Goal: Communication & Community: Answer question/provide support

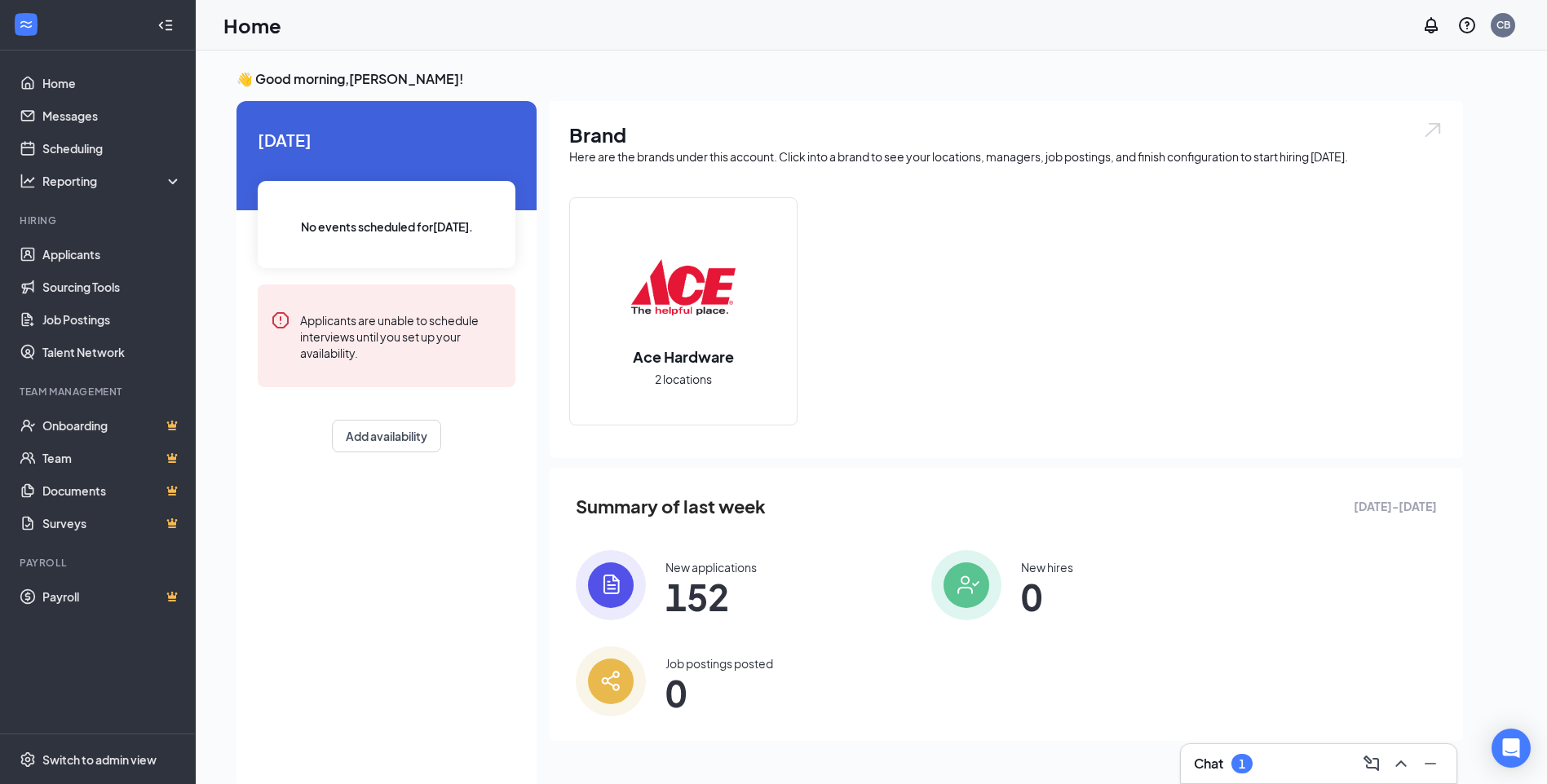
scroll to position [34, 0]
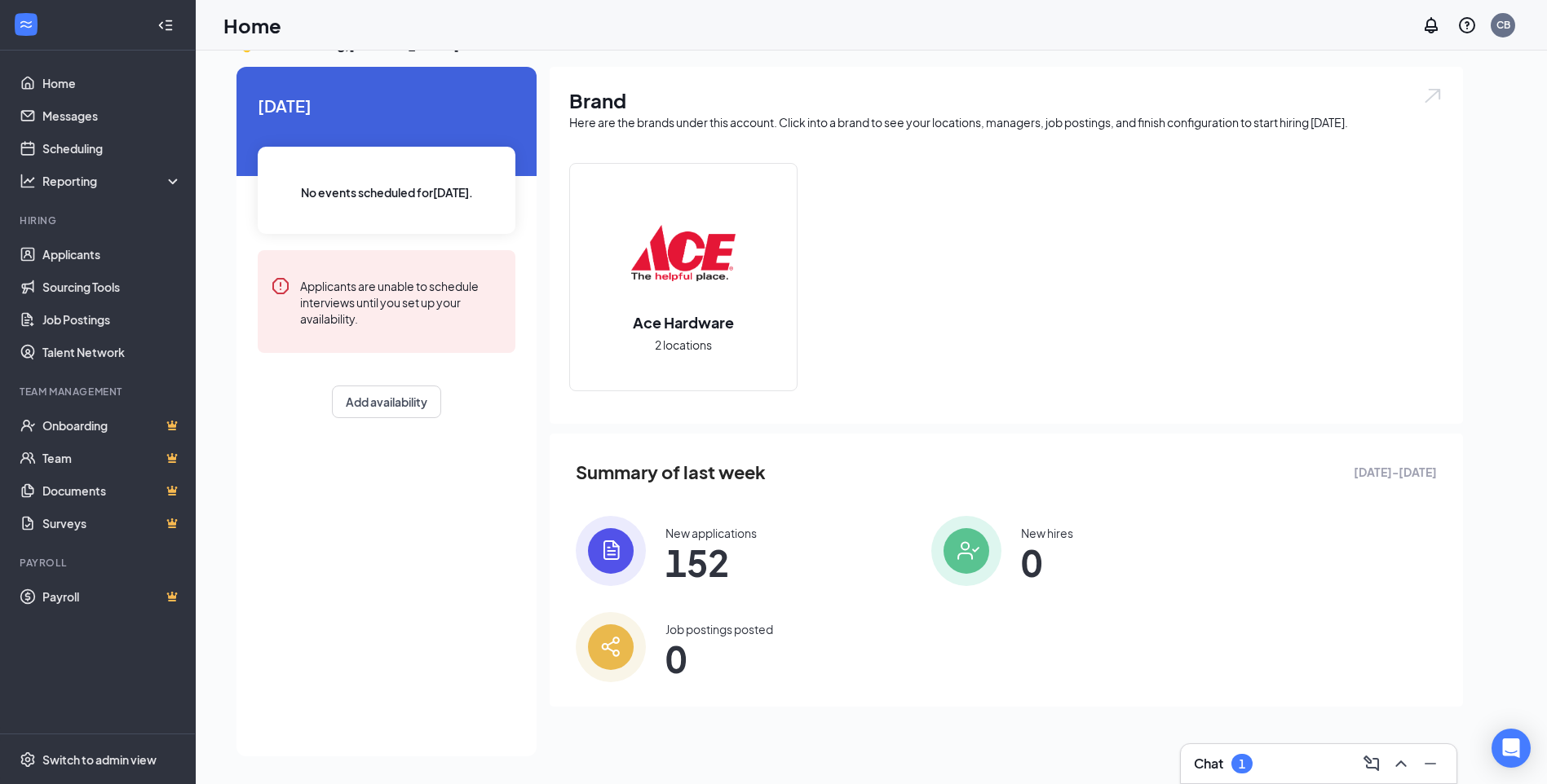
click at [1226, 764] on div "Chat 1" at bounding box center [1223, 764] width 59 height 20
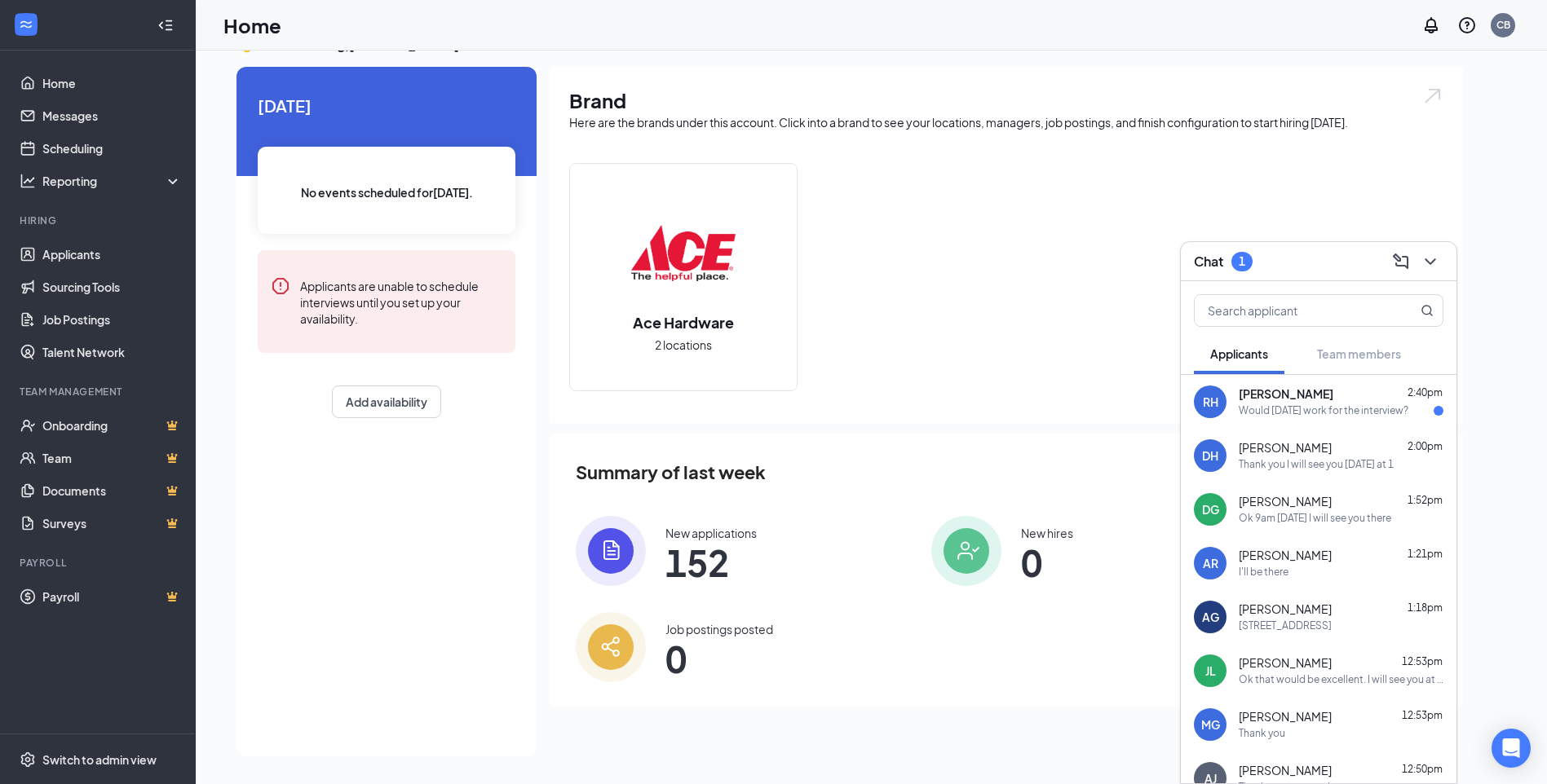
click at [1295, 407] on div "Would [DATE] work for the interview?" at bounding box center [1323, 411] width 170 height 14
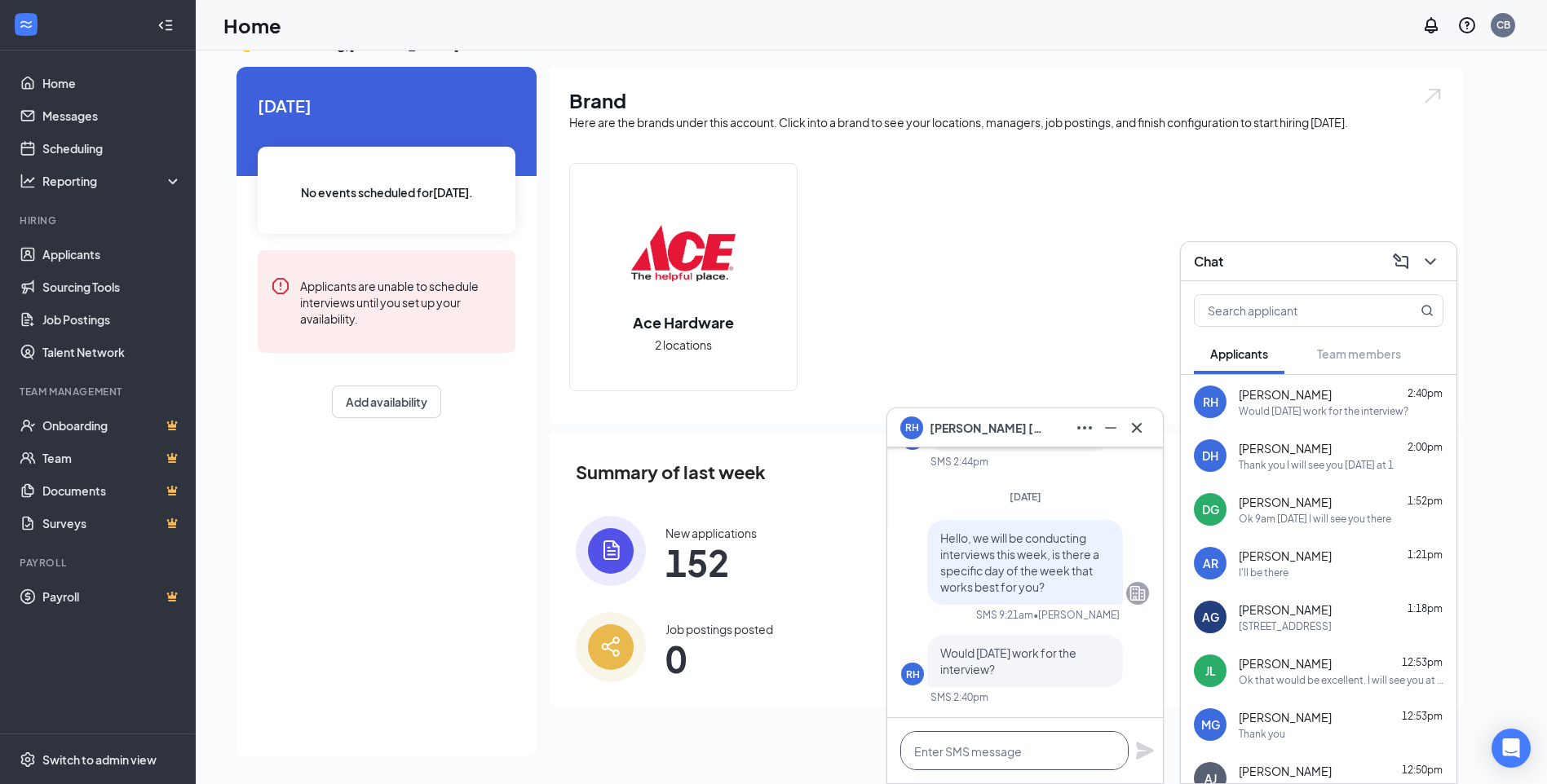
click at [975, 749] on textarea at bounding box center [1015, 750] width 229 height 39
type textarea "w"
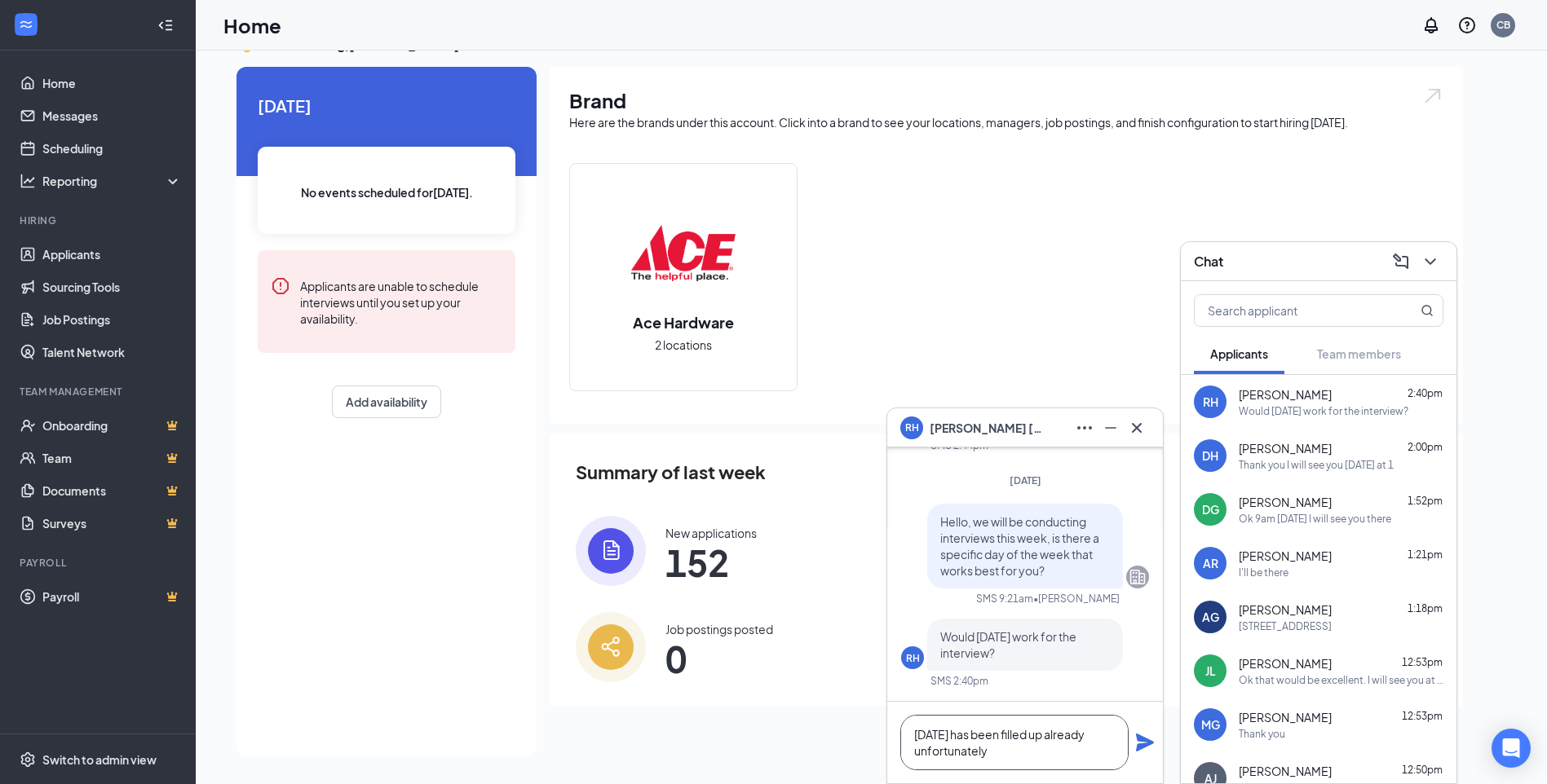
type textarea "[DATE] has been filled up already unfortunately"
click at [1149, 742] on icon "Plane" at bounding box center [1145, 742] width 18 height 18
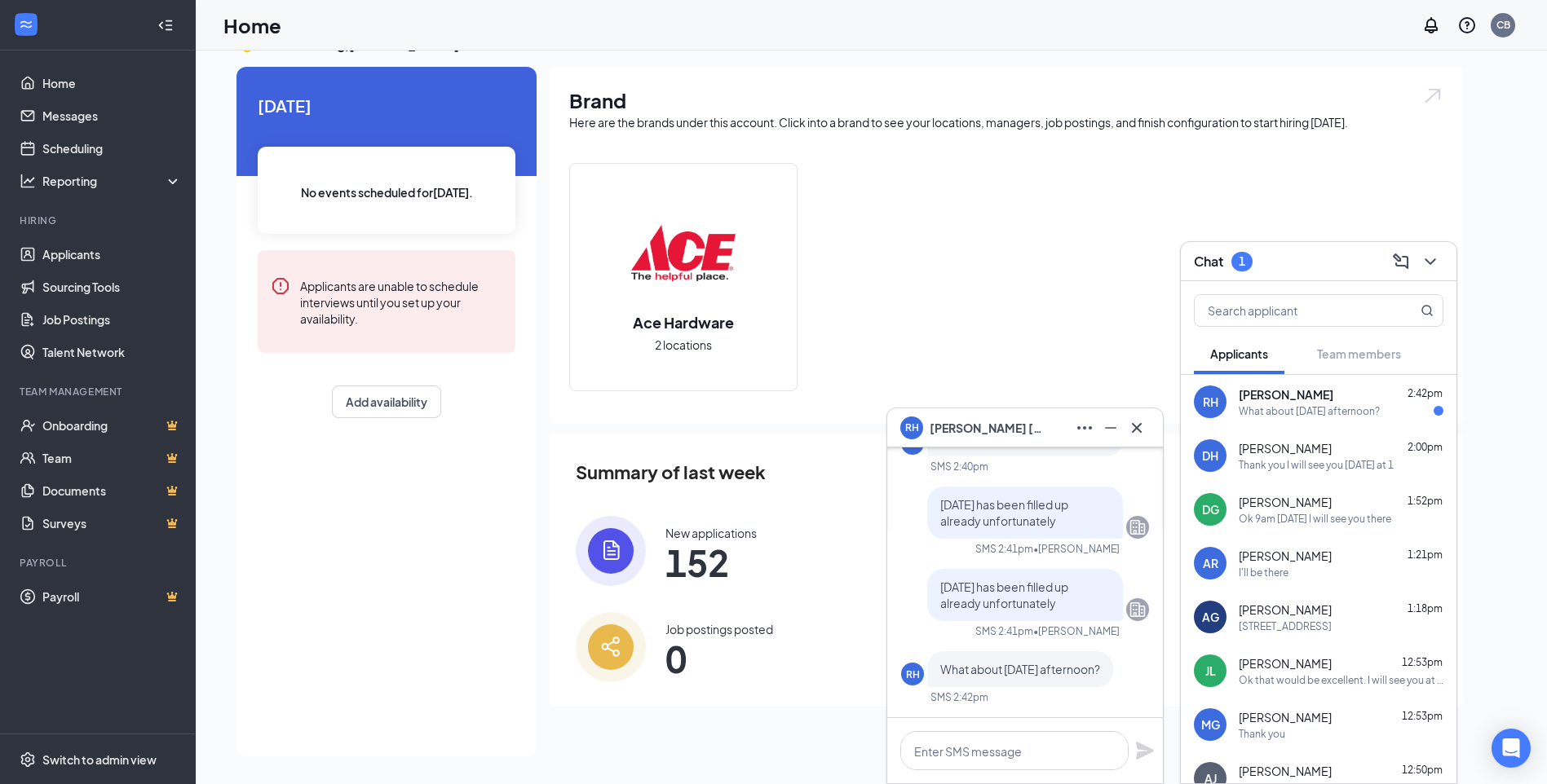
click at [1286, 405] on div "What about [DATE] afternoon?" at bounding box center [1308, 411] width 141 height 14
click at [1030, 760] on textarea at bounding box center [1015, 750] width 229 height 39
click at [1005, 760] on textarea at bounding box center [1015, 750] width 229 height 39
type textarea "t"
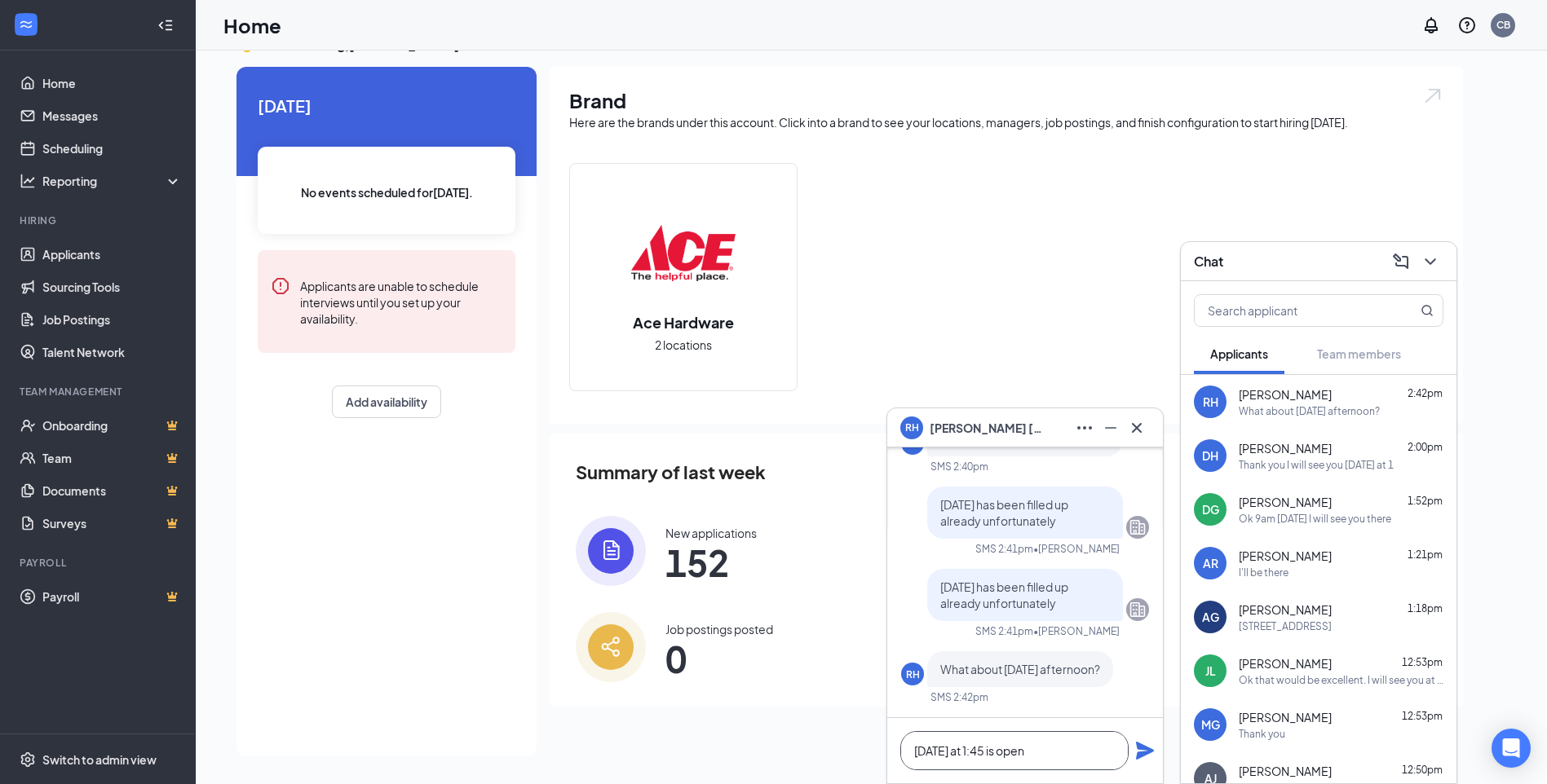
type textarea "[DATE] at 1:45 is open"
click at [1140, 753] on icon "Plane" at bounding box center [1145, 750] width 18 height 18
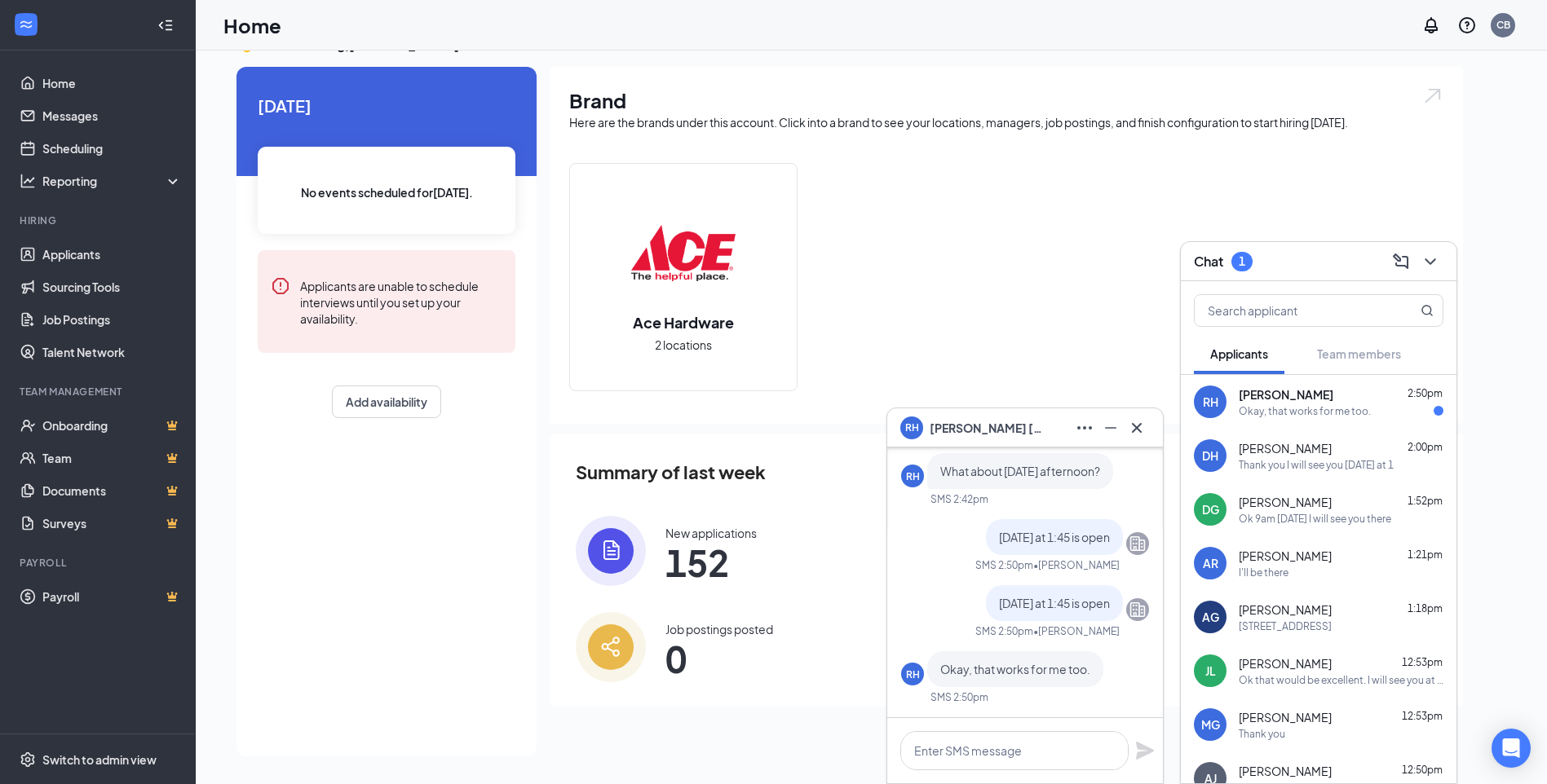
click at [1334, 395] on span "[PERSON_NAME]" at bounding box center [1286, 395] width 94 height 16
click at [1137, 426] on icon "Cross" at bounding box center [1137, 428] width 20 height 20
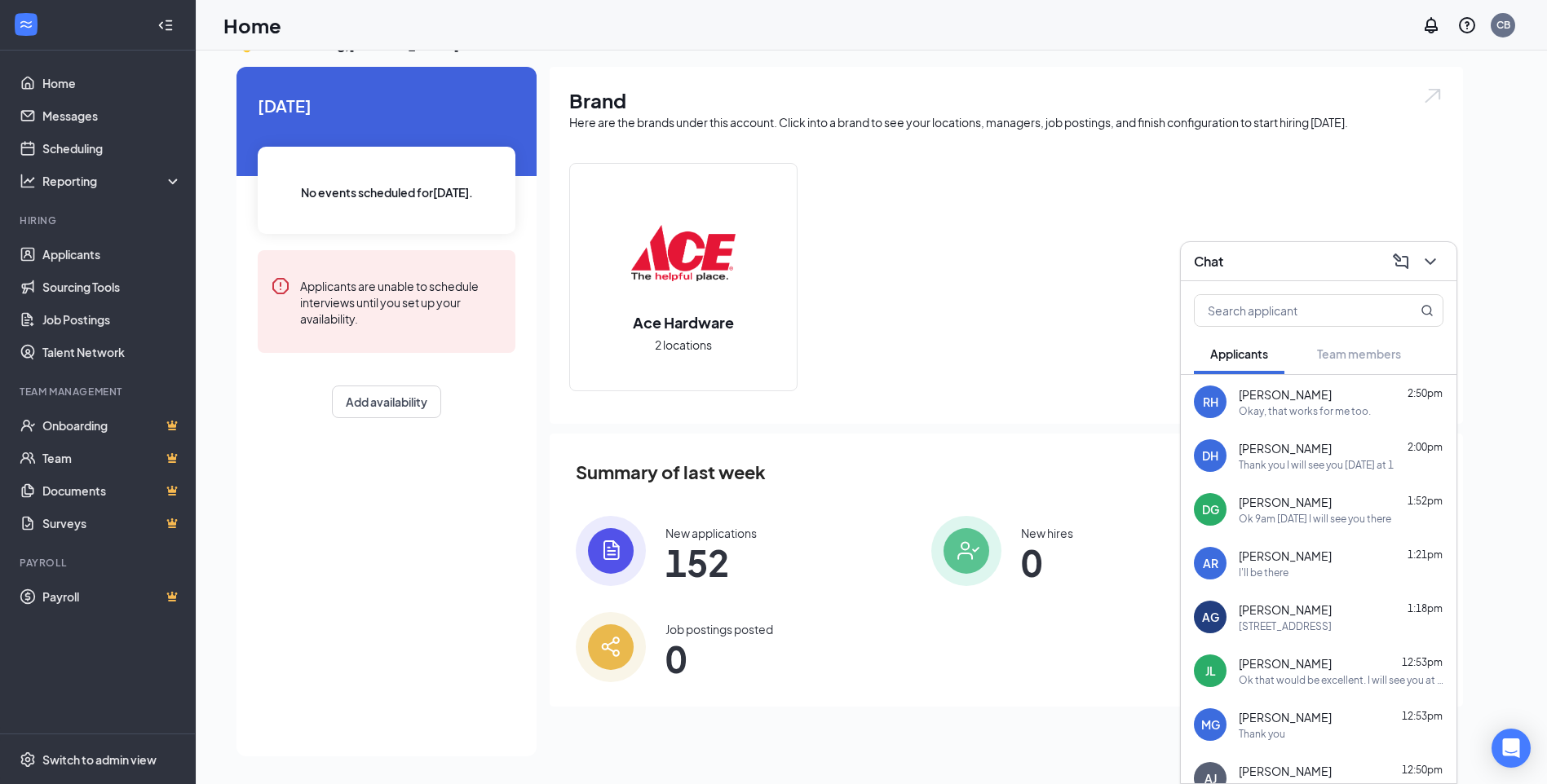
click at [1062, 227] on div "Ace Hardware 2 locations" at bounding box center [1006, 284] width 874 height 241
click at [1431, 269] on icon "ChevronDown" at bounding box center [1431, 262] width 20 height 20
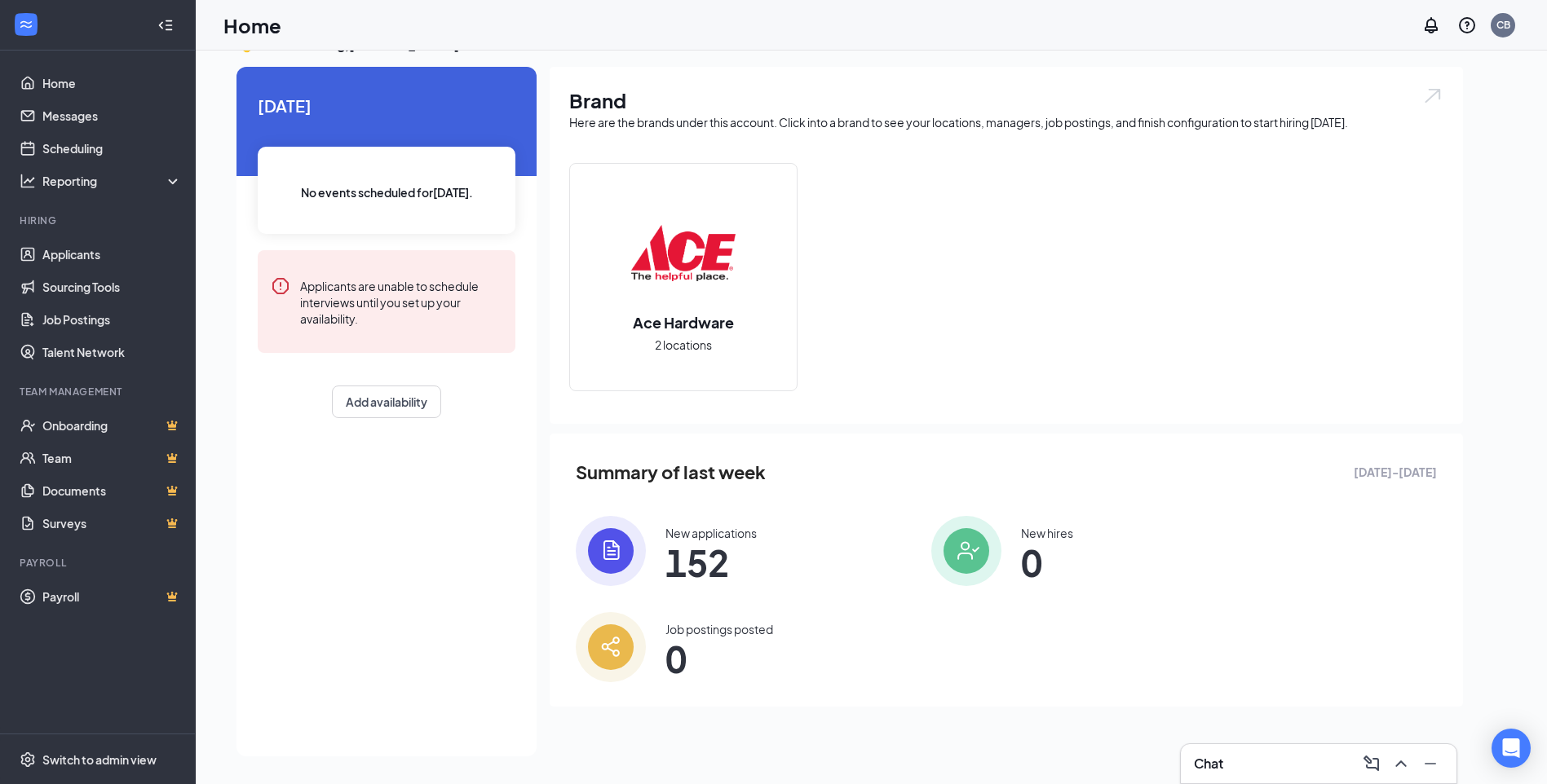
click at [1419, 208] on div "Ace Hardware 2 locations" at bounding box center [1006, 284] width 874 height 241
